Goal: Find specific page/section: Find specific page/section

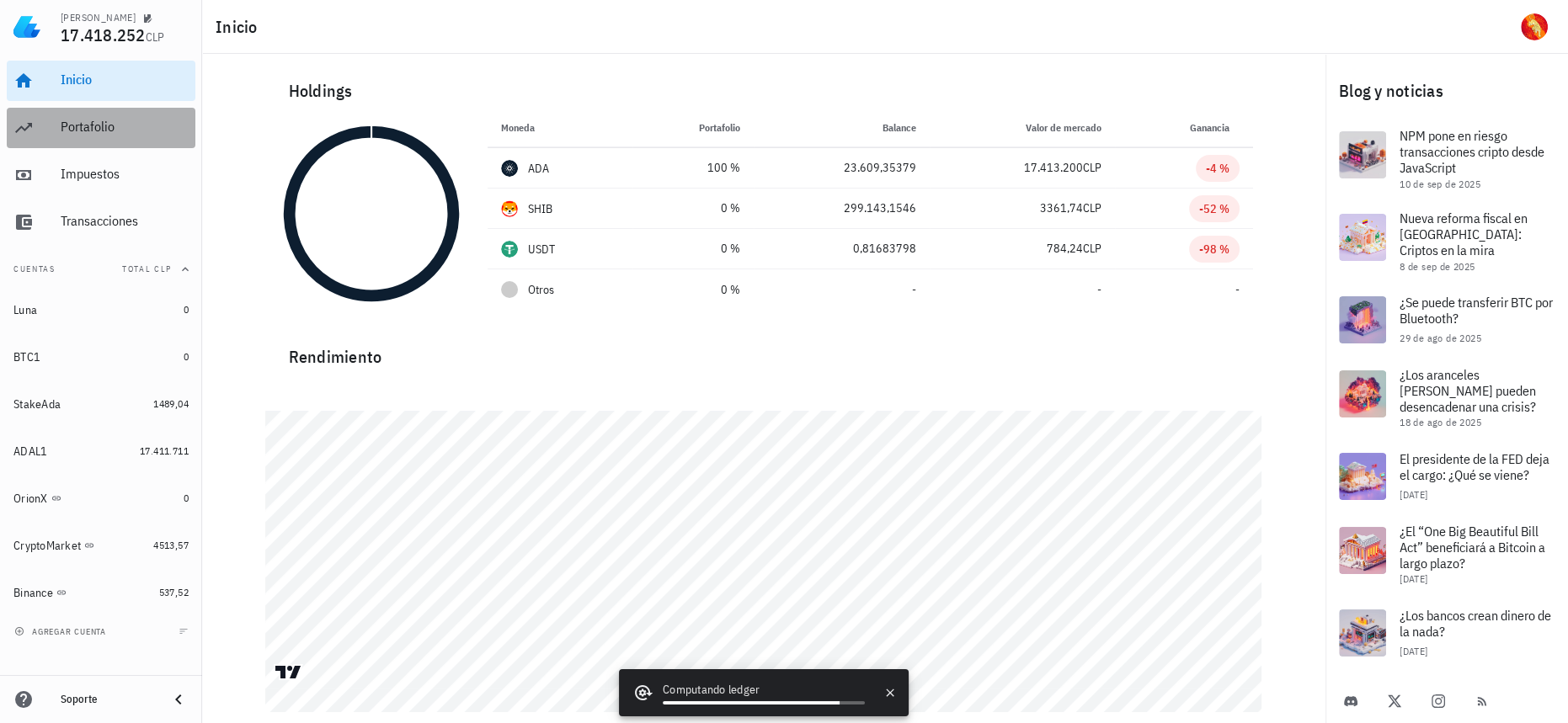
click at [100, 130] on div "Portafolio" at bounding box center [124, 126] width 128 height 16
